Goal: Information Seeking & Learning: Understand process/instructions

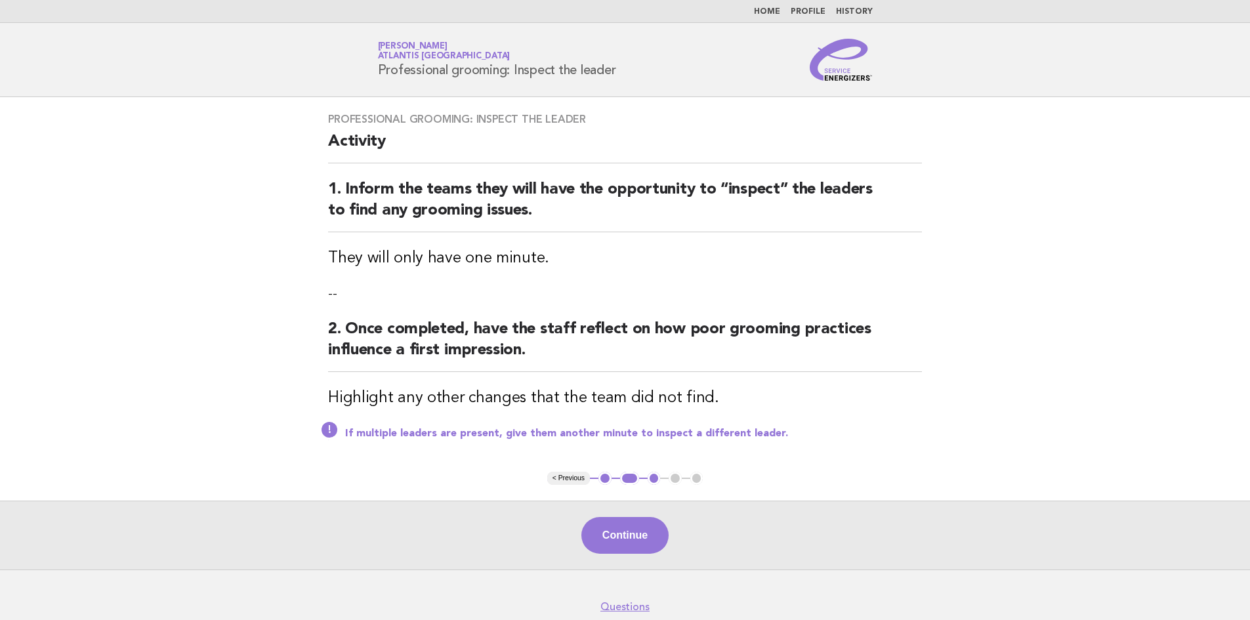
click at [840, 65] on img at bounding box center [841, 60] width 63 height 42
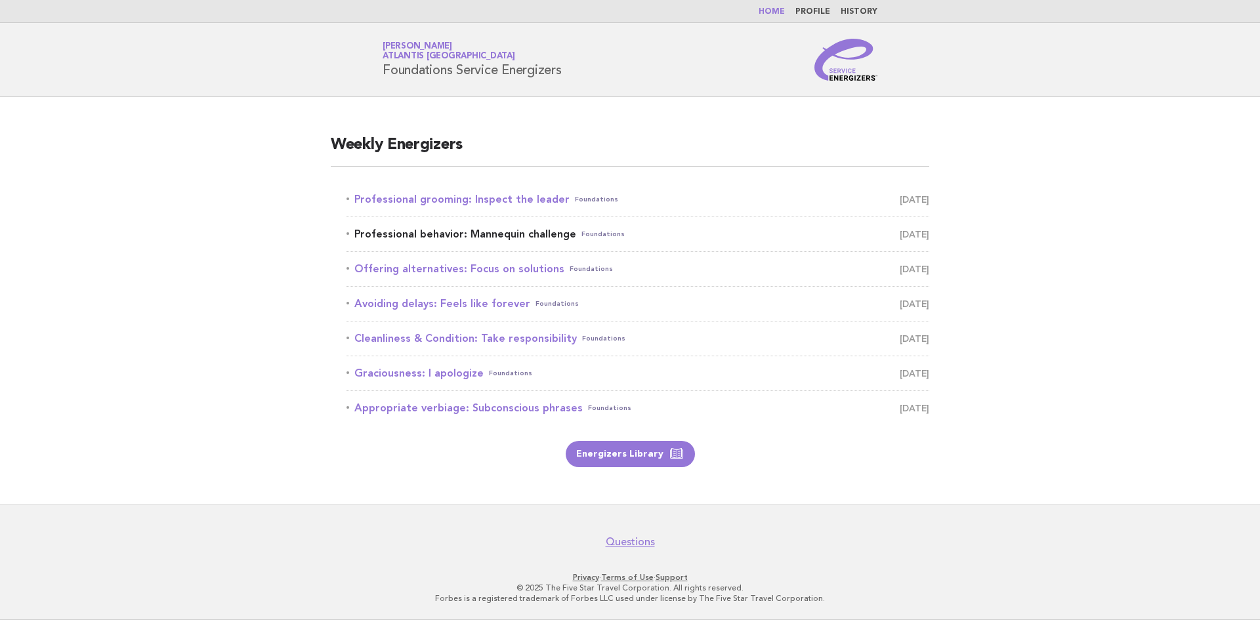
click at [462, 238] on link "Professional behavior: Mannequin challenge Foundations September 5" at bounding box center [638, 234] width 583 height 18
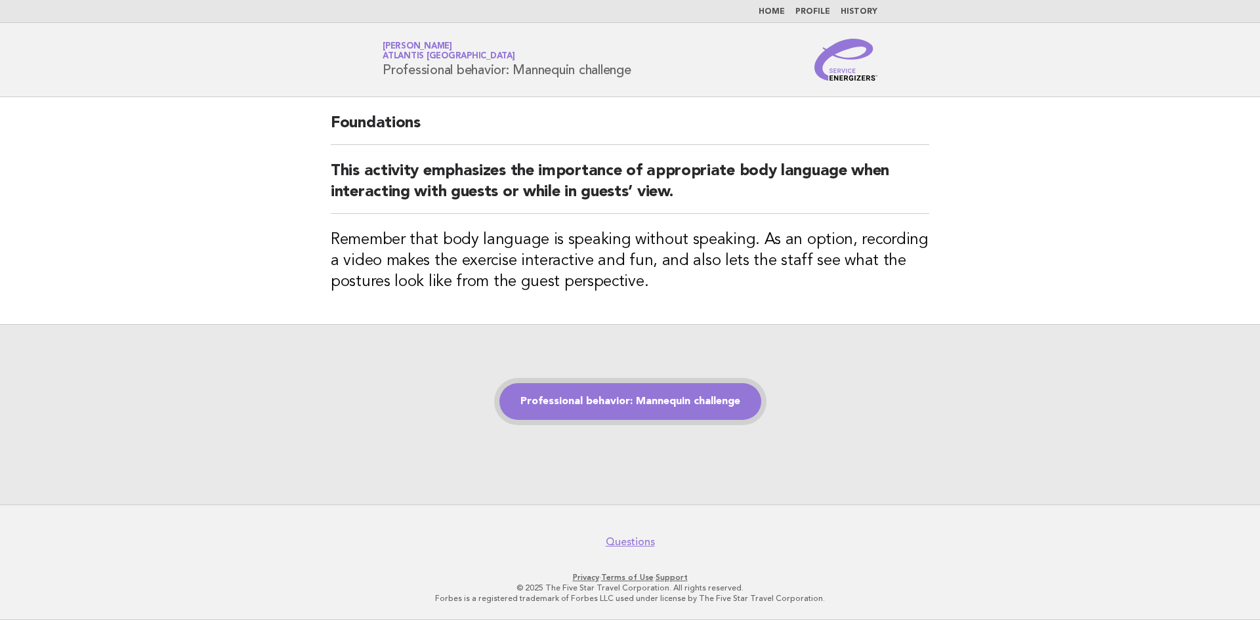
click at [639, 405] on link "Professional behavior: Mannequin challenge" at bounding box center [630, 401] width 262 height 37
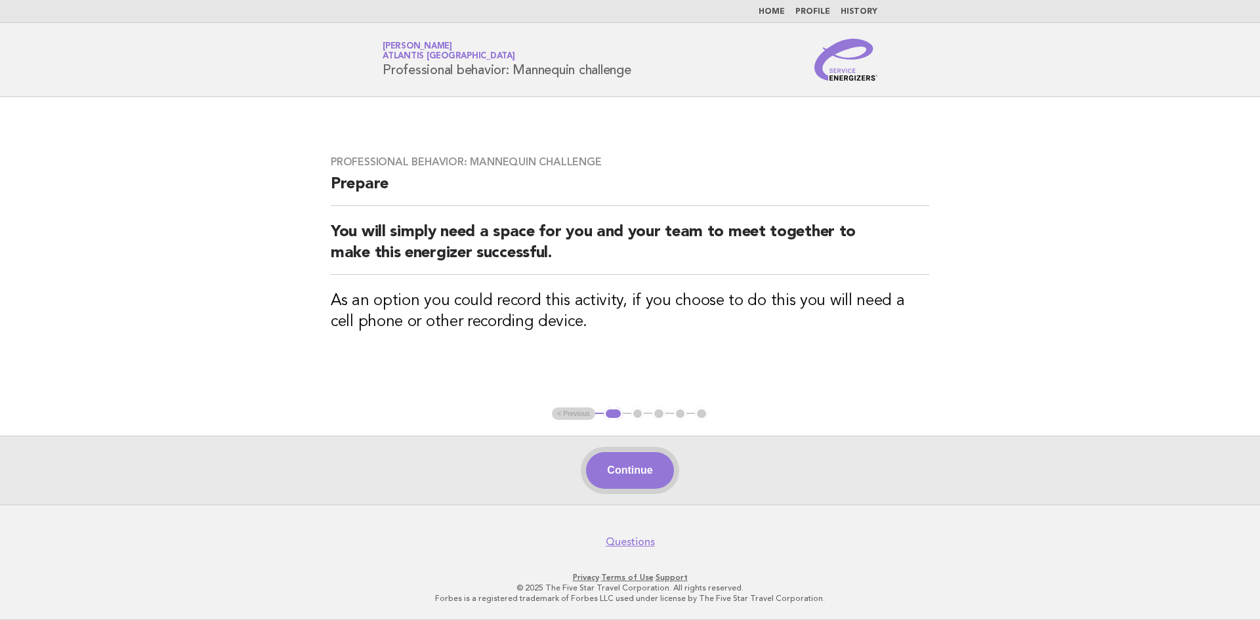
click at [625, 473] on button "Continue" at bounding box center [629, 470] width 87 height 37
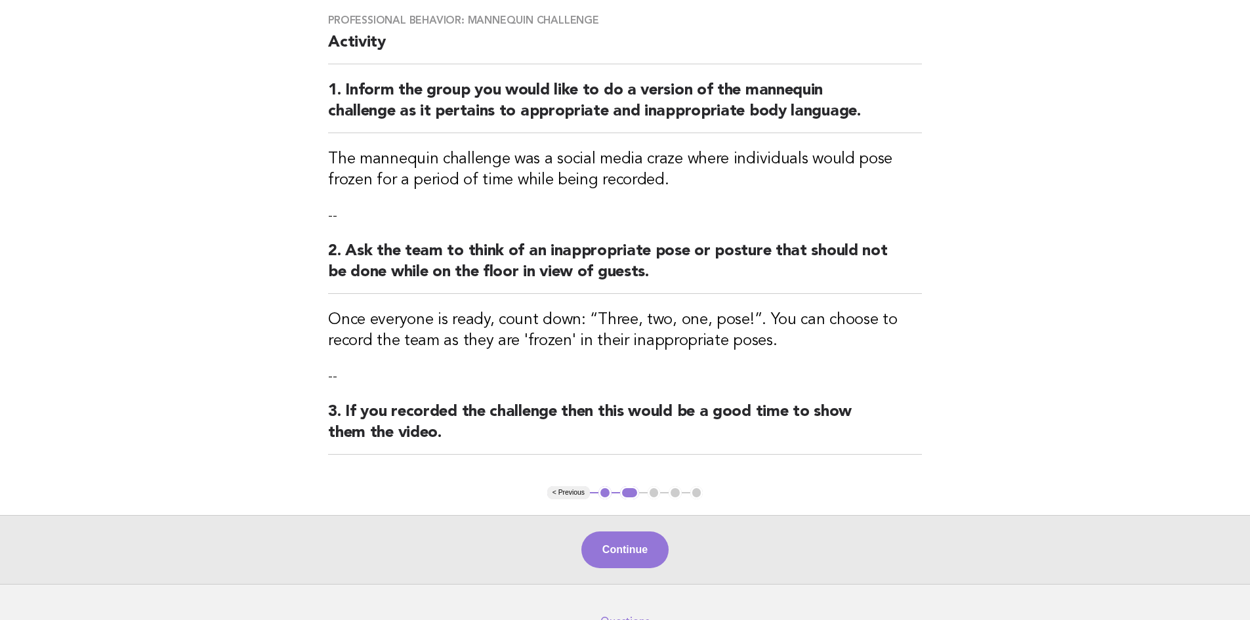
scroll to position [131, 0]
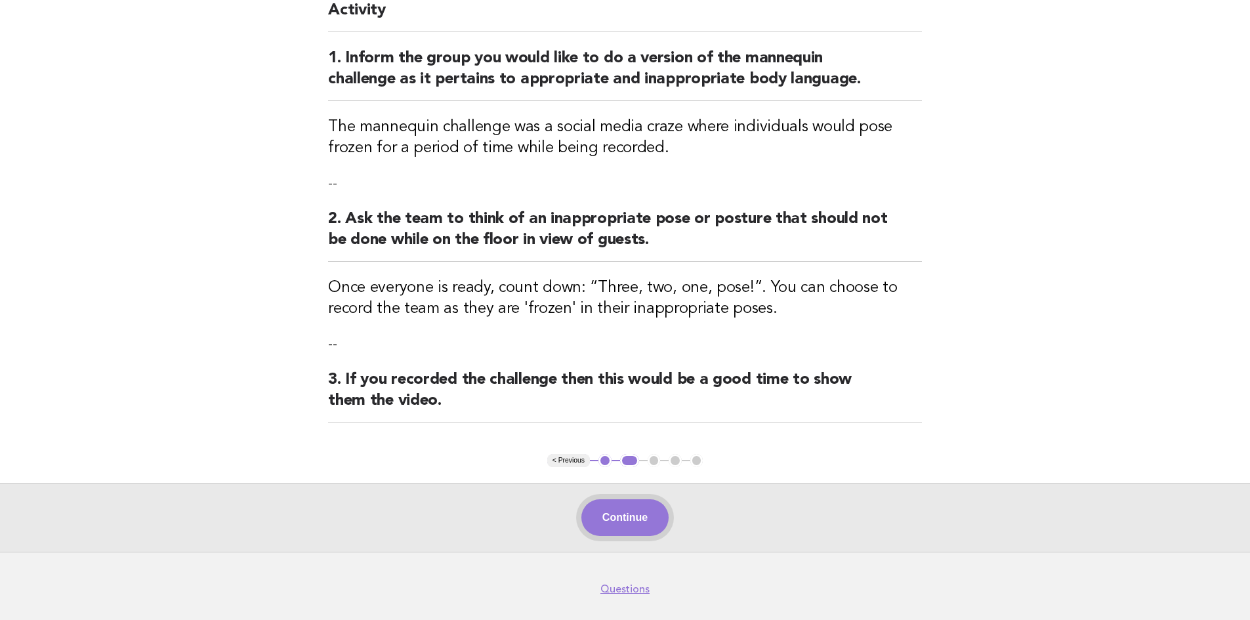
click at [630, 519] on button "Continue" at bounding box center [624, 517] width 87 height 37
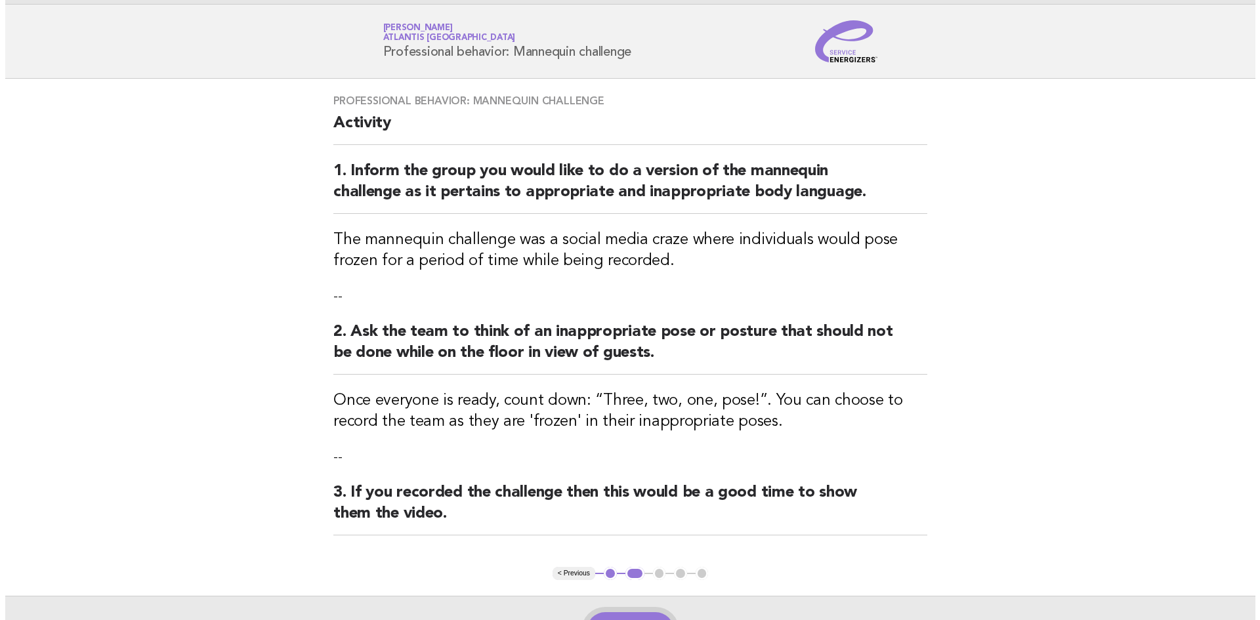
scroll to position [0, 0]
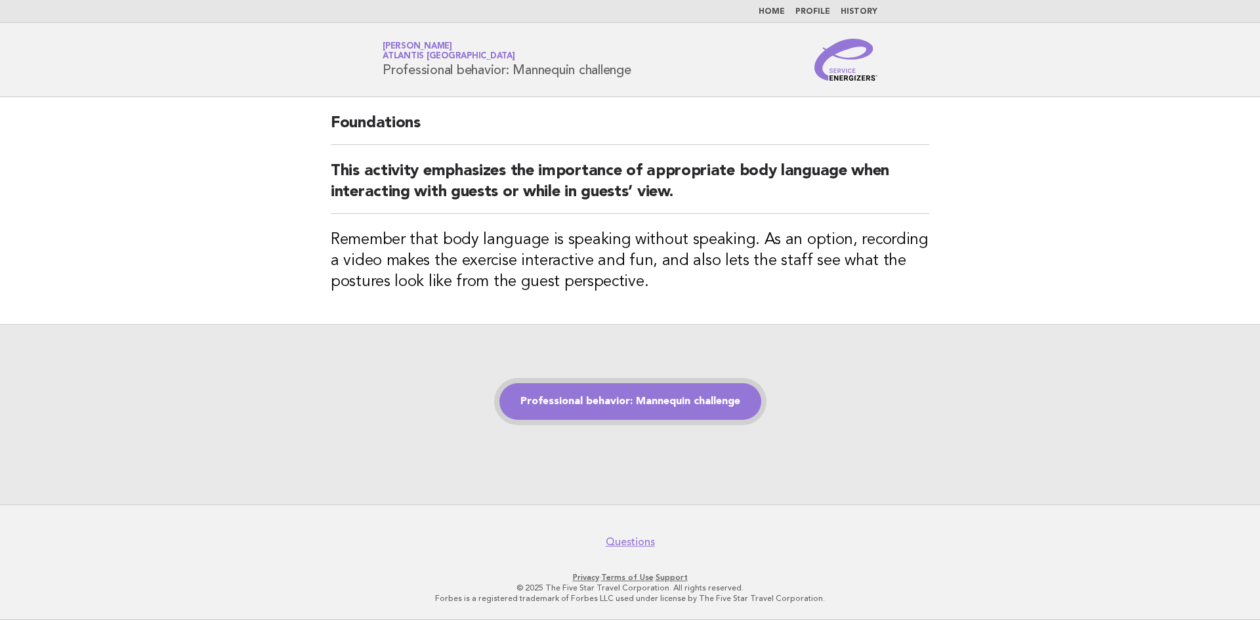
click at [656, 402] on link "Professional behavior: Mannequin challenge" at bounding box center [630, 401] width 262 height 37
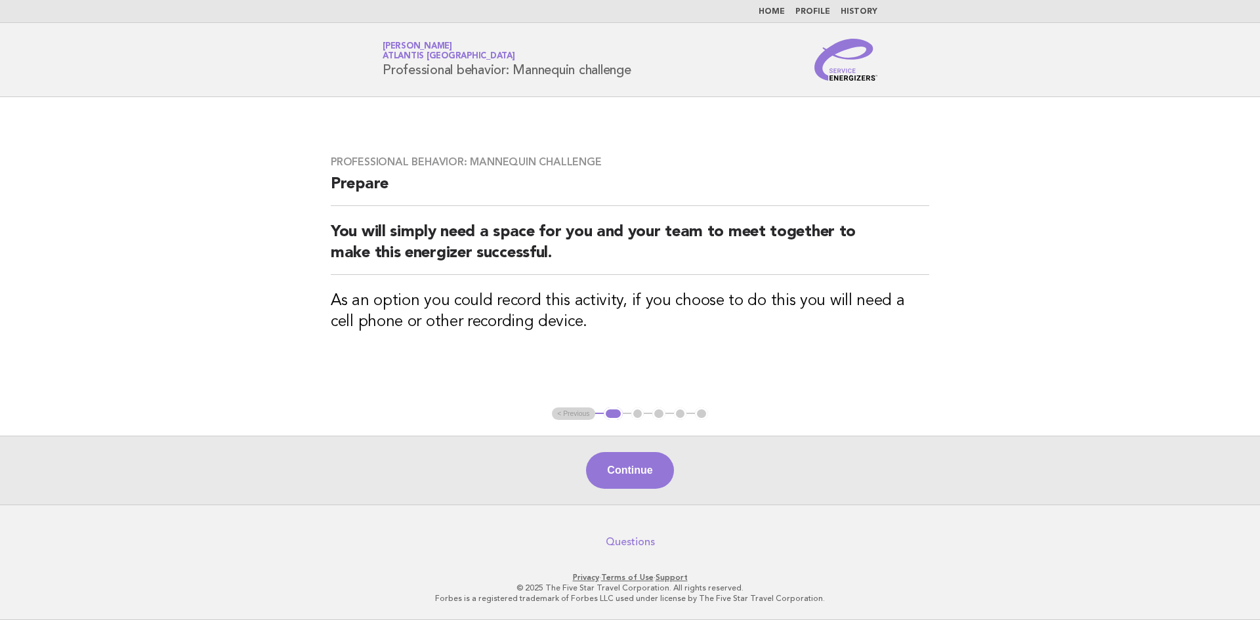
click at [641, 545] on link "Questions" at bounding box center [630, 542] width 49 height 13
click at [641, 458] on button "Continue" at bounding box center [629, 470] width 87 height 37
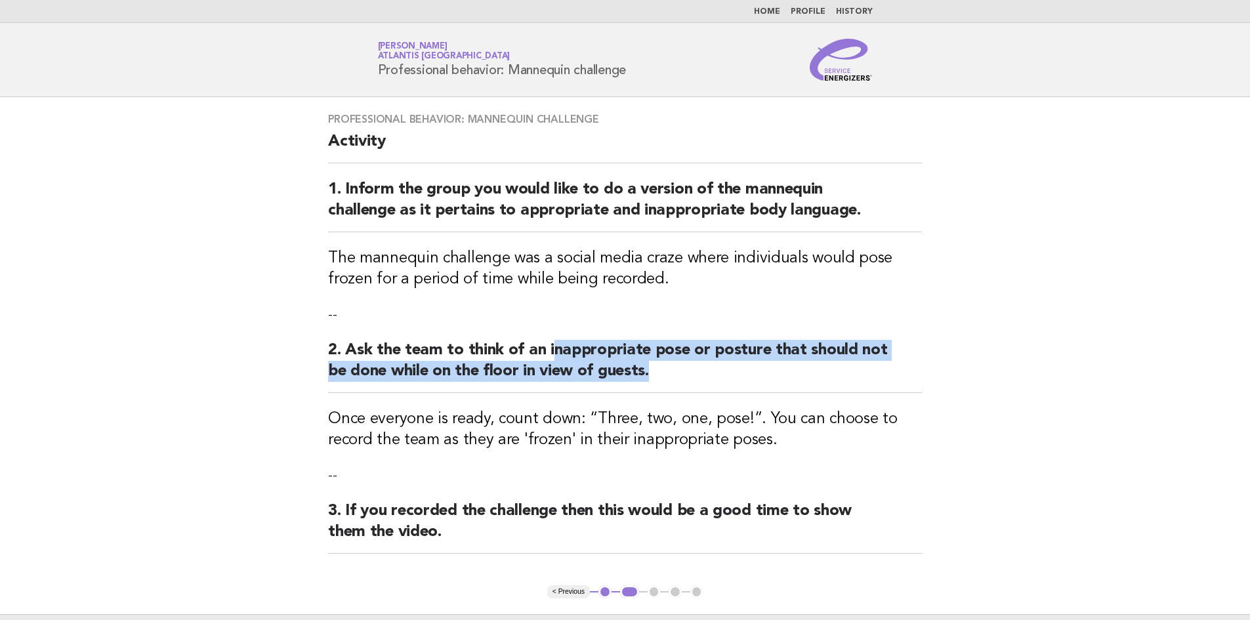
drag, startPoint x: 550, startPoint y: 351, endPoint x: 701, endPoint y: 368, distance: 151.9
click at [701, 368] on h2 "2. Ask the team to think of an inappropriate pose or posture that should not be…" at bounding box center [625, 366] width 594 height 53
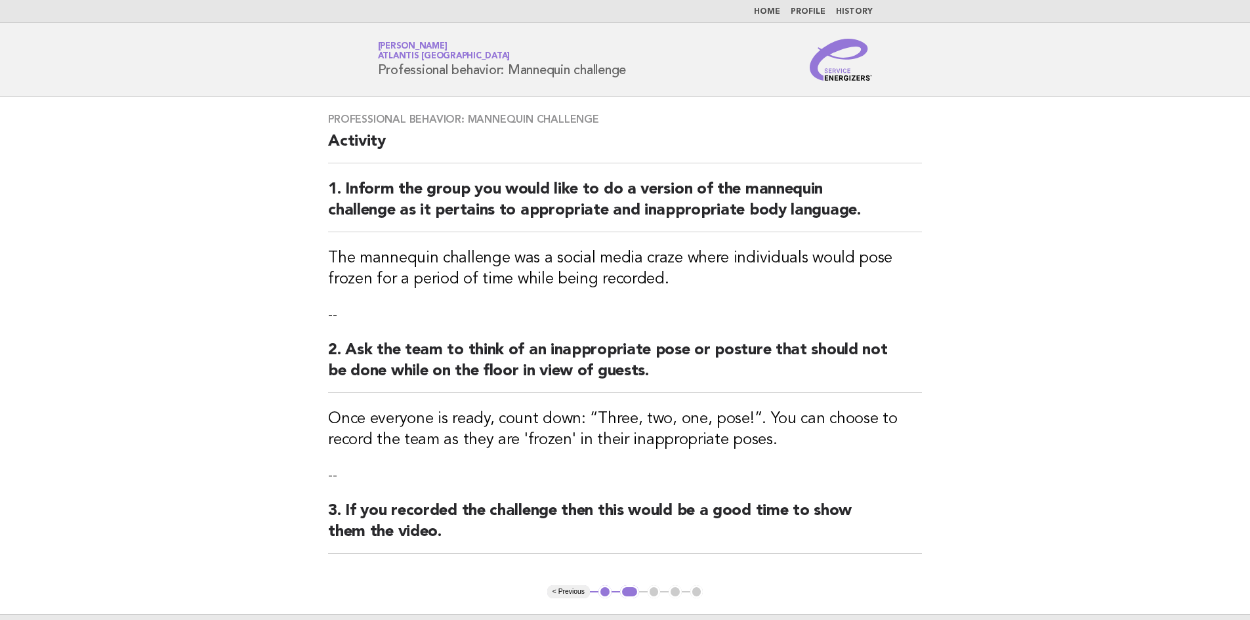
click at [532, 352] on h2 "2. Ask the team to think of an inappropriate pose or posture that should not be…" at bounding box center [625, 366] width 594 height 53
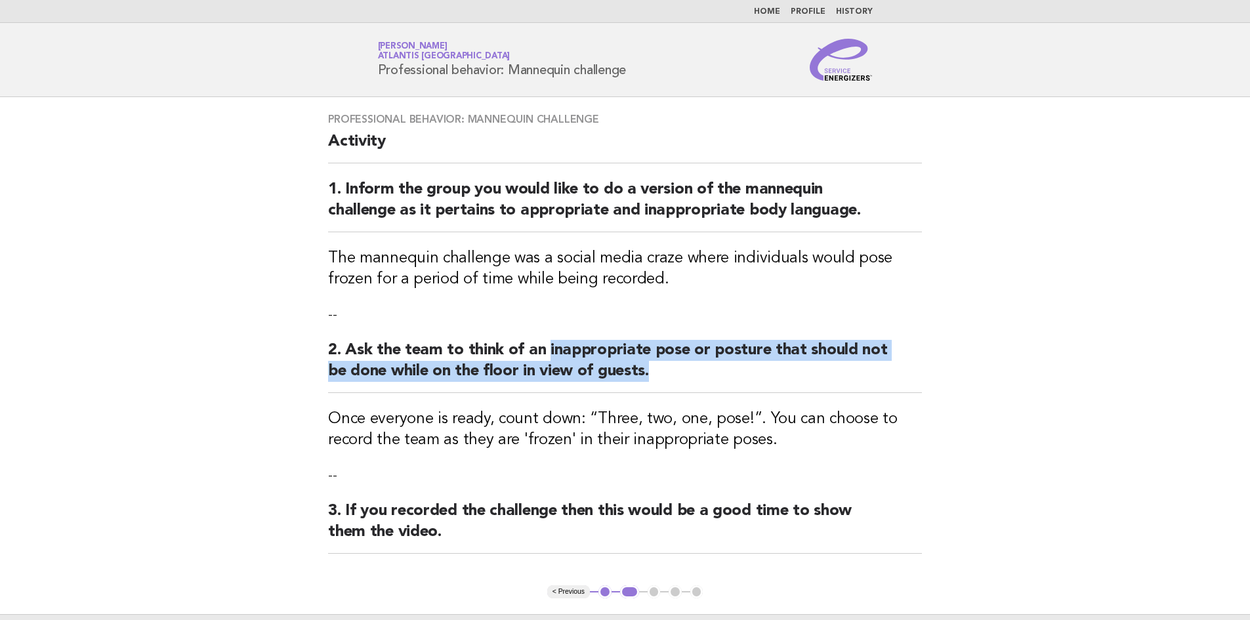
drag, startPoint x: 546, startPoint y: 347, endPoint x: 720, endPoint y: 362, distance: 174.5
click at [720, 362] on h2 "2. Ask the team to think of an inappropriate pose or posture that should not be…" at bounding box center [625, 366] width 594 height 53
drag, startPoint x: 660, startPoint y: 361, endPoint x: 634, endPoint y: 362, distance: 25.6
copy h2 "inappropriate pose or posture that should not be done while on the floor in vie…"
drag, startPoint x: 583, startPoint y: 356, endPoint x: 606, endPoint y: 362, distance: 23.6
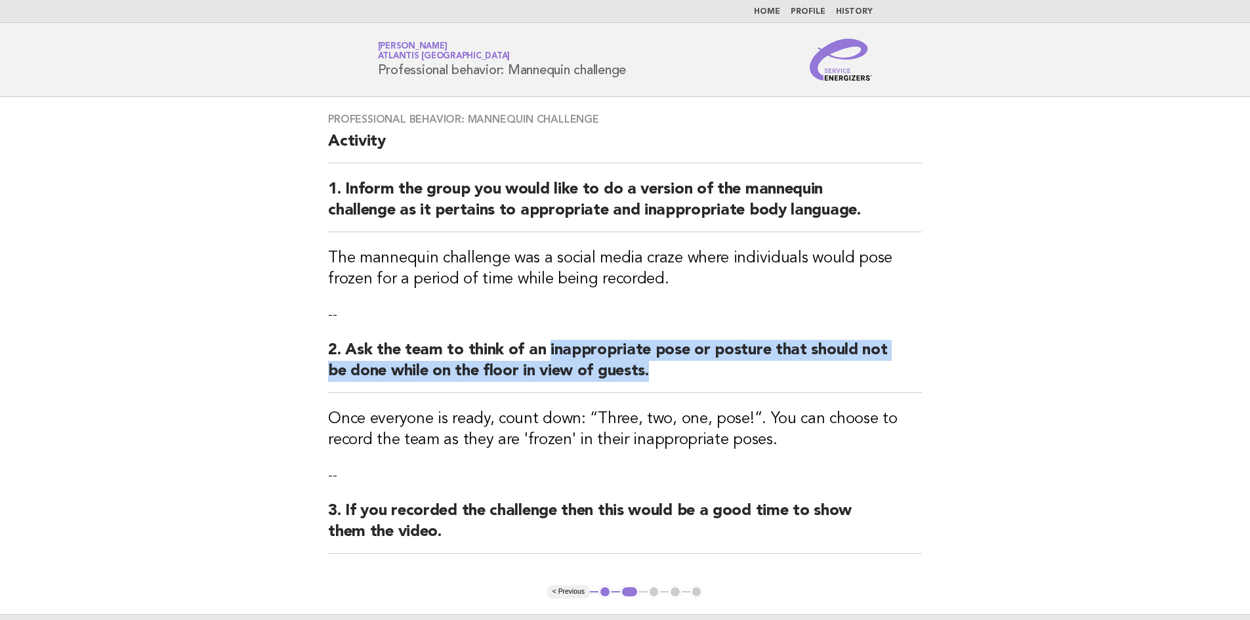
click at [606, 362] on h2 "2. Ask the team to think of an inappropriate pose or posture that should not be…" at bounding box center [625, 366] width 594 height 53
